Goal: Task Accomplishment & Management: Manage account settings

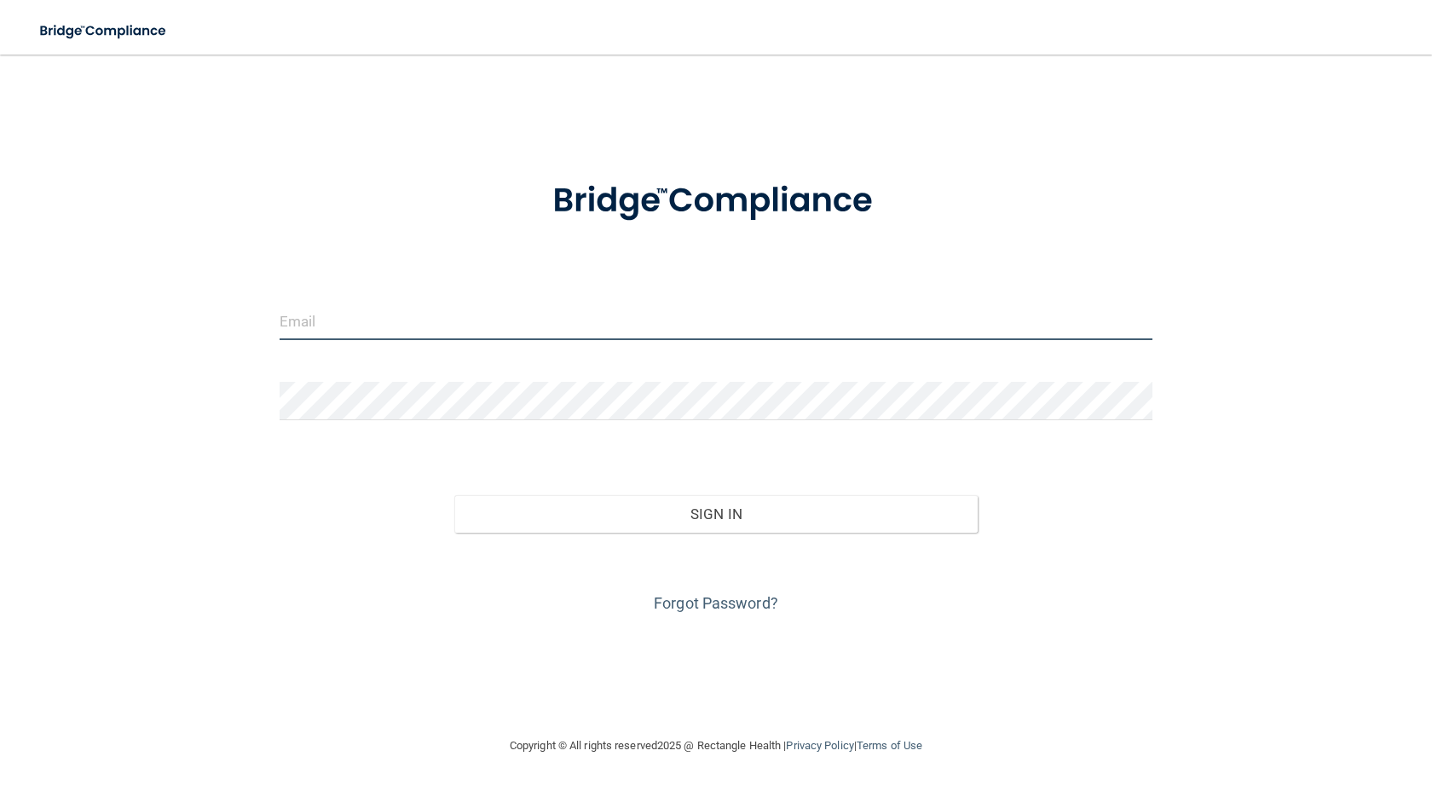
drag, startPoint x: 464, startPoint y: 327, endPoint x: 336, endPoint y: 315, distance: 129.2
click at [336, 315] on input "email" at bounding box center [716, 321] width 873 height 38
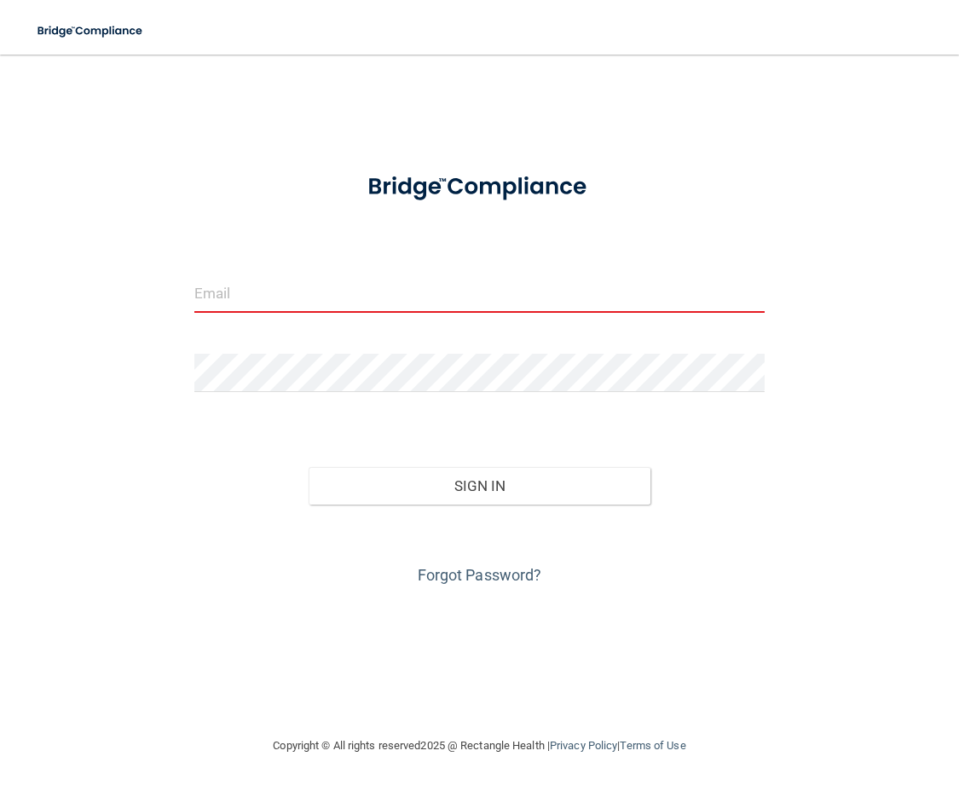
click at [216, 285] on input "email" at bounding box center [479, 293] width 570 height 38
click at [220, 291] on input "email" at bounding box center [479, 293] width 570 height 38
drag, startPoint x: 759, startPoint y: 305, endPoint x: 103, endPoint y: 267, distance: 657.3
click at [103, 267] on div "Invalid email/password. You don't have permission to access that page. Sign In …" at bounding box center [479, 395] width 891 height 647
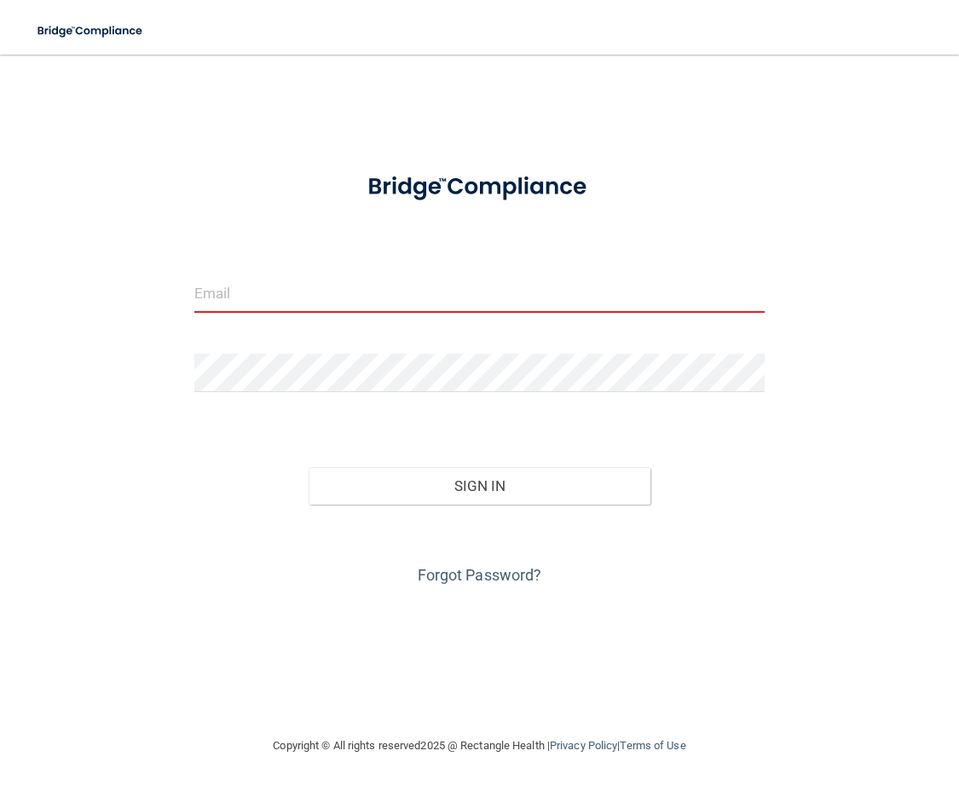
click at [418, 185] on img at bounding box center [479, 187] width 272 height 61
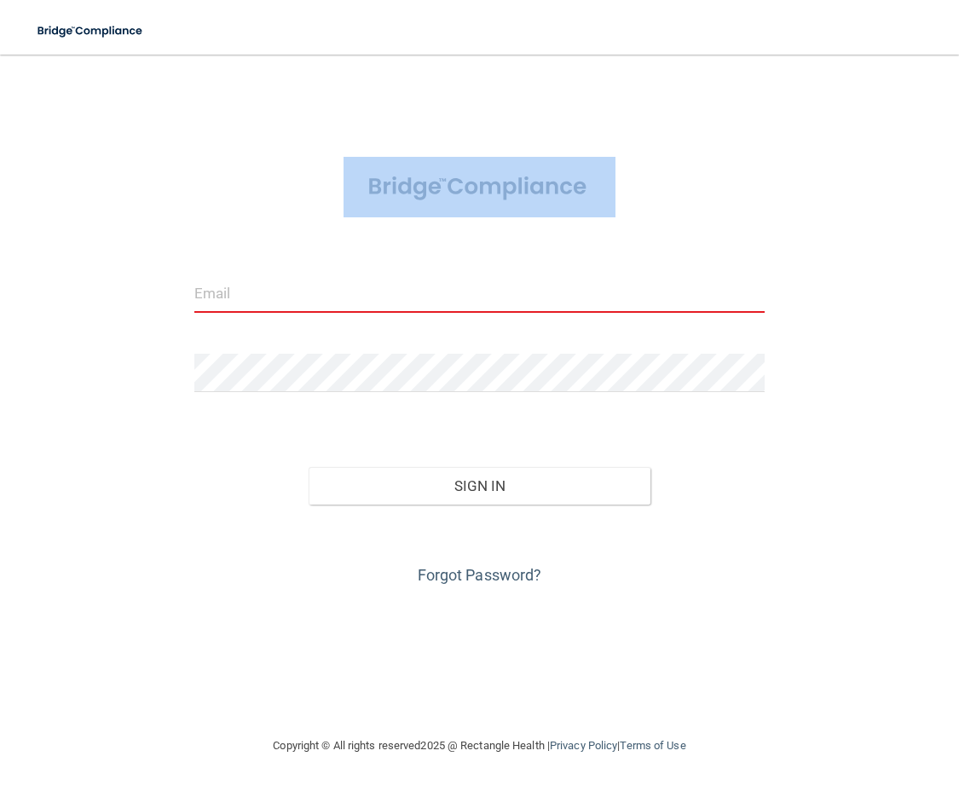
drag, startPoint x: 643, startPoint y: 205, endPoint x: 260, endPoint y: 163, distance: 385.7
click at [260, 163] on div at bounding box center [480, 187] width 596 height 61
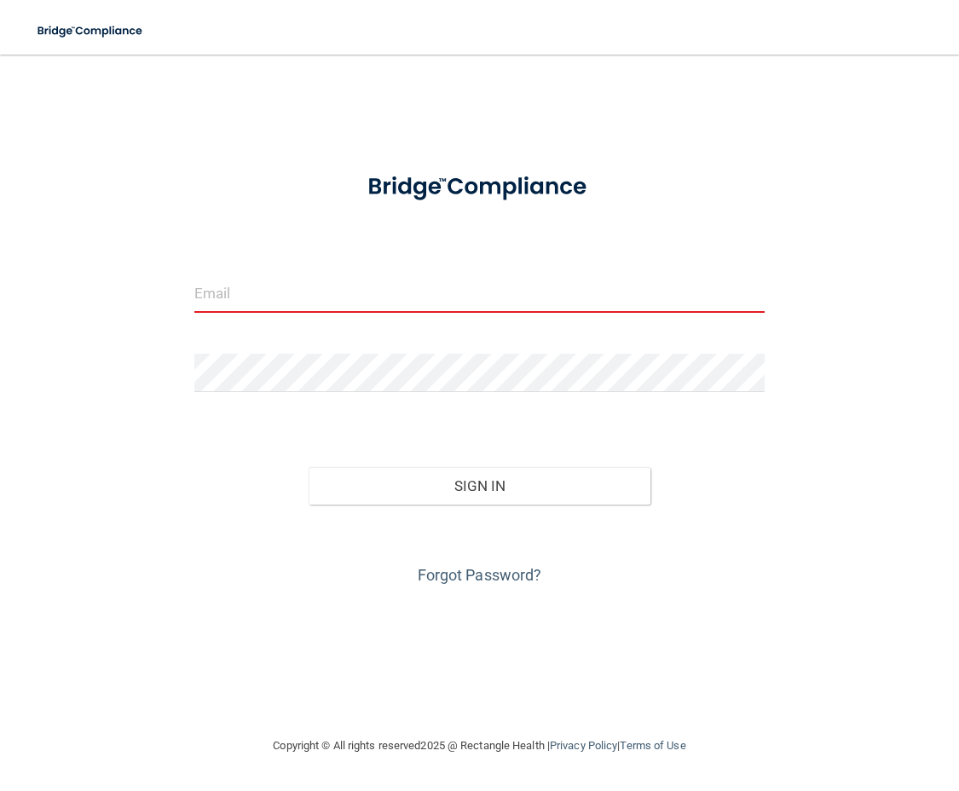
click at [320, 404] on div at bounding box center [480, 379] width 596 height 51
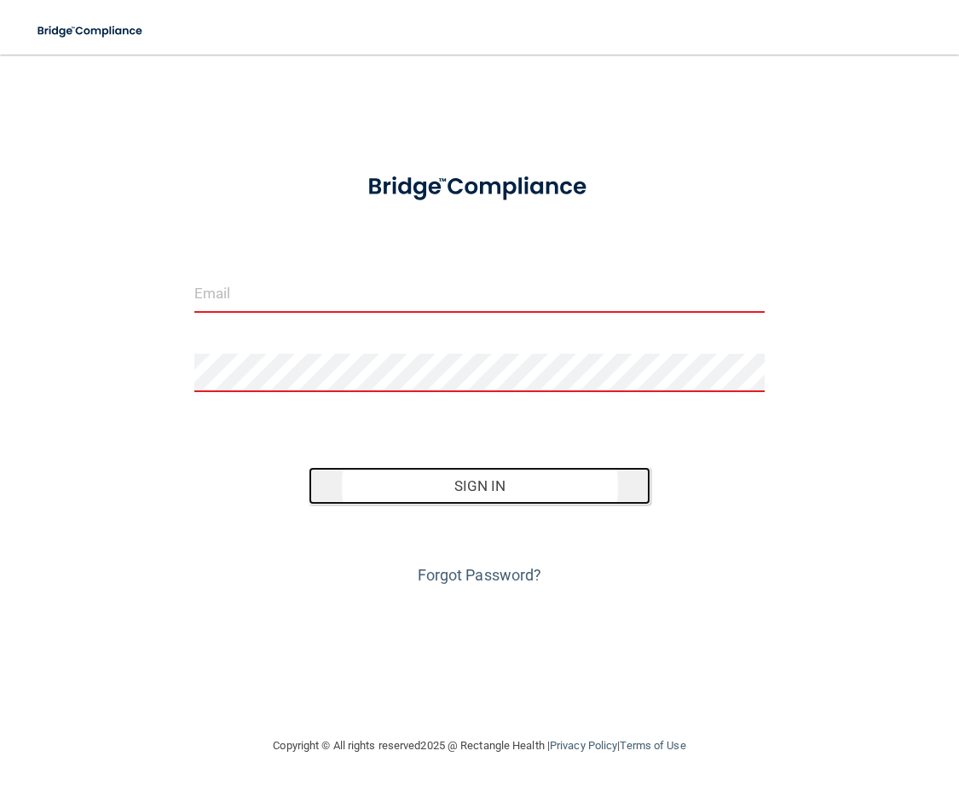
click at [603, 487] on button "Sign In" at bounding box center [479, 485] width 342 height 37
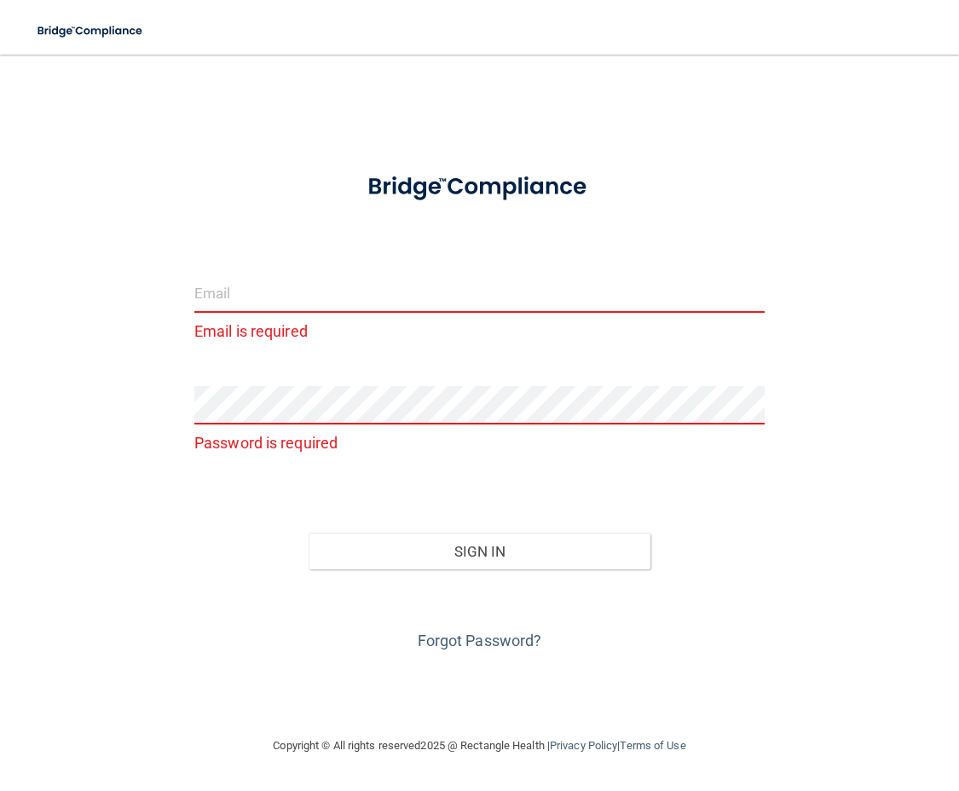
click at [507, 272] on form "Email is required Password is required Invalid email/password. You don't have p…" at bounding box center [479, 406] width 570 height 498
click at [670, 303] on input "email" at bounding box center [479, 293] width 570 height 38
